Goal: Complete application form

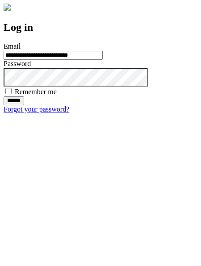
type input "**********"
click at [24, 106] on input "******" at bounding box center [14, 101] width 21 height 9
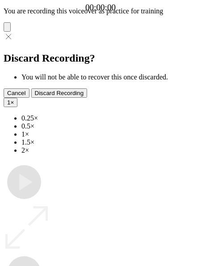
type input "**********"
